Goal: Information Seeking & Learning: Find specific fact

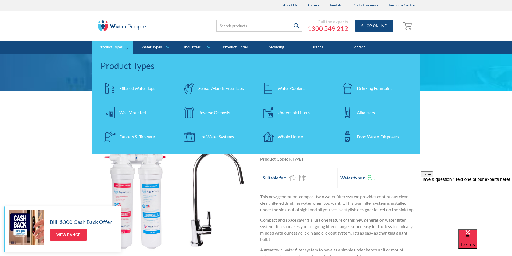
click at [134, 90] on div "Filtered Water Taps" at bounding box center [137, 88] width 36 height 6
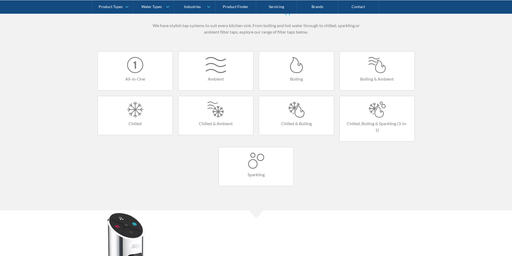
click at [377, 109] on div at bounding box center [377, 110] width 64 height 16
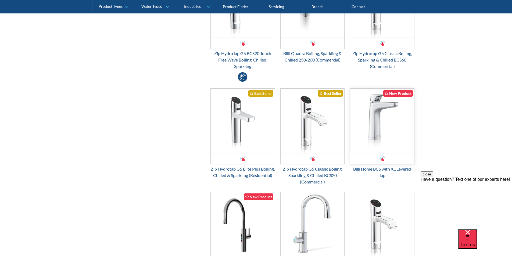
click at [372, 133] on img "Email Form 3" at bounding box center [382, 121] width 64 height 65
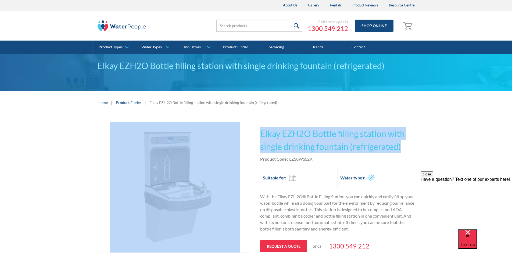
drag, startPoint x: 404, startPoint y: 146, endPoint x: 254, endPoint y: 128, distance: 151.7
click at [254, 128] on div "Play video Fits Most Brands Best Seller No items found. This tap design is incl…" at bounding box center [256, 199] width 317 height 154
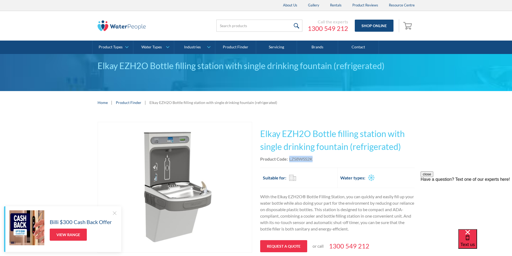
drag, startPoint x: 315, startPoint y: 158, endPoint x: 297, endPoint y: 154, distance: 18.2
click at [297, 154] on div "This tap design is included in our standard range tap options when you purchase…" at bounding box center [337, 199] width 155 height 154
copy div "LZS8WSS2K"
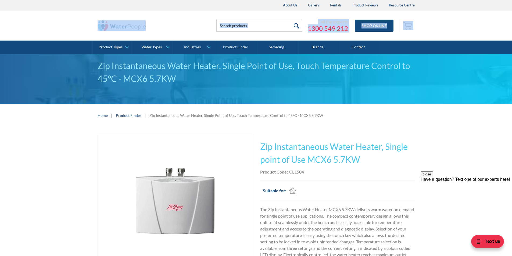
drag, startPoint x: 159, startPoint y: 18, endPoint x: -132, endPoint y: 45, distance: 292.8
click at [0, 45] on html "Christmas Trading Dates: Office Closes [DATE]. Open [DATE]. About Us Gallery Re…" at bounding box center [256, 128] width 512 height 256
